Goal: Task Accomplishment & Management: Manage account settings

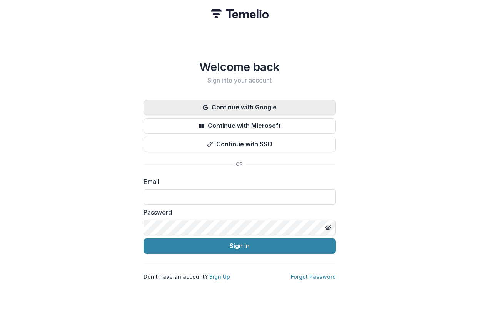
click at [295, 101] on button "Continue with Google" at bounding box center [239, 107] width 192 height 15
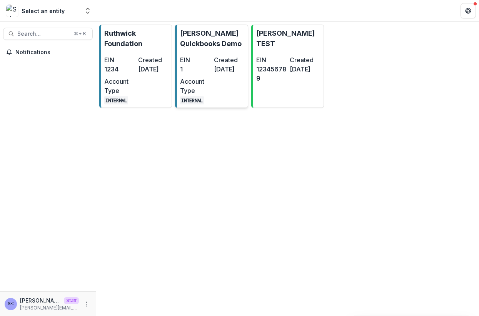
click at [220, 39] on p "[PERSON_NAME] Quickbooks Demo" at bounding box center [212, 38] width 64 height 21
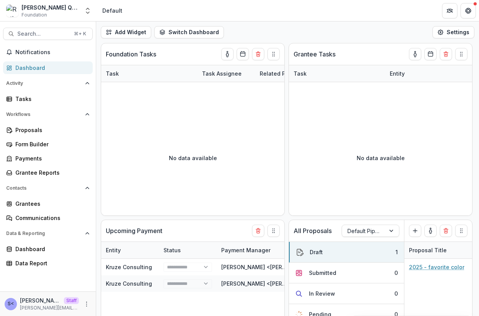
click at [81, 304] on div "S< [PERSON_NAME] <[PERSON_NAME][EMAIL_ADDRESS][DOMAIN_NAME]> Staff [PERSON_NAME…" at bounding box center [48, 304] width 86 height 15
click at [85, 304] on icon "More" at bounding box center [86, 304] width 6 height 6
click at [107, 287] on link "User Settings" at bounding box center [137, 288] width 82 height 13
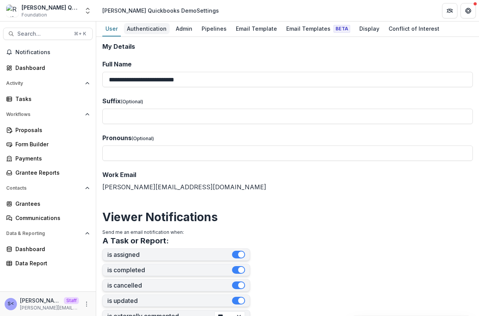
click at [164, 35] on link "Authentication" at bounding box center [147, 29] width 46 height 15
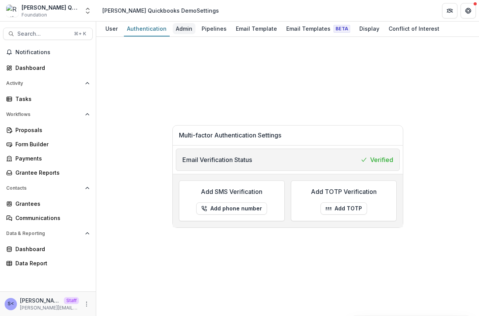
click at [182, 28] on div "Admin" at bounding box center [184, 28] width 23 height 11
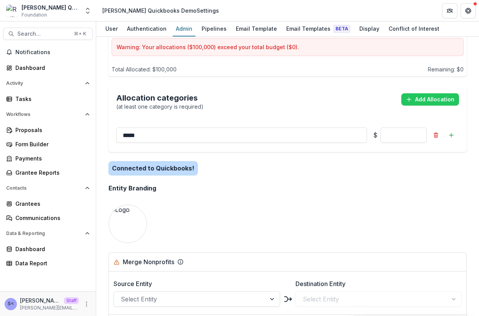
scroll to position [602, 0]
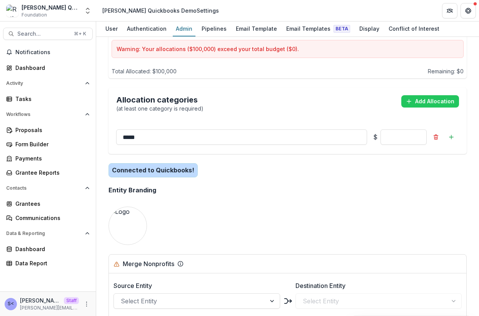
click at [179, 163] on h2 "Connected to Quickbooks!" at bounding box center [152, 170] width 89 height 14
click at [186, 163] on h2 "Connected to Quickbooks!" at bounding box center [152, 170] width 89 height 14
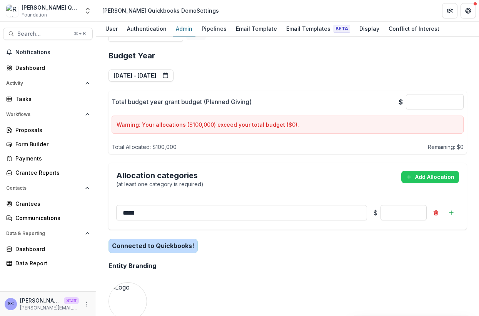
scroll to position [524, 0]
